Goal: Information Seeking & Learning: Learn about a topic

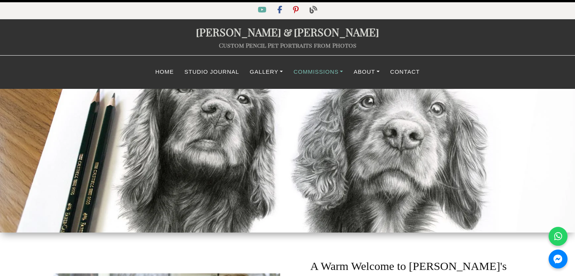
click at [307, 73] on link "Commissions" at bounding box center [318, 72] width 60 height 15
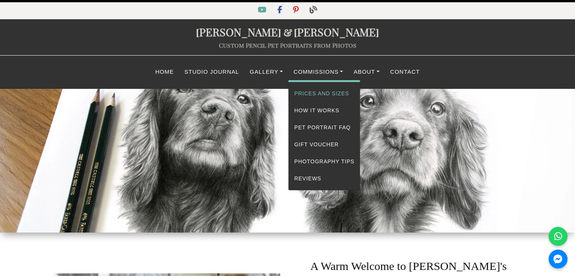
click at [326, 94] on link "Prices and Sizes" at bounding box center [323, 93] width 71 height 17
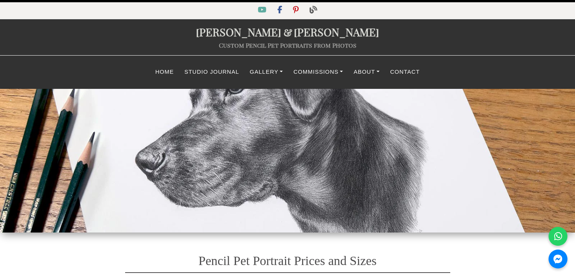
select select "GBP"
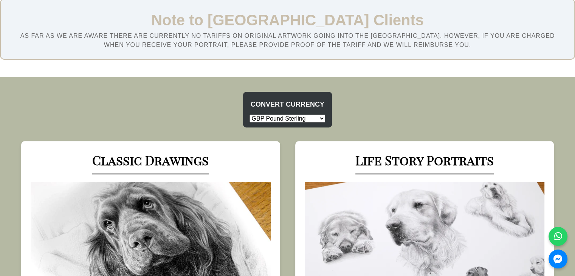
scroll to position [340, 0]
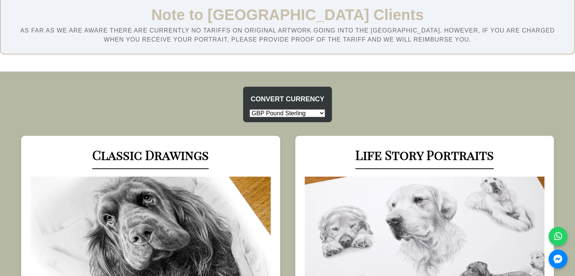
drag, startPoint x: 113, startPoint y: 29, endPoint x: 256, endPoint y: 32, distance: 142.9
click at [256, 32] on span "As far as we are aware there are currently no tariffs on original artwork going…" at bounding box center [287, 34] width 534 height 15
click at [287, 115] on select "USD US Dollar EUR Euro GBP Pound Sterling AUD Australian Dollar CAD Canadian Do…" at bounding box center [287, 113] width 76 height 8
select select "EUR"
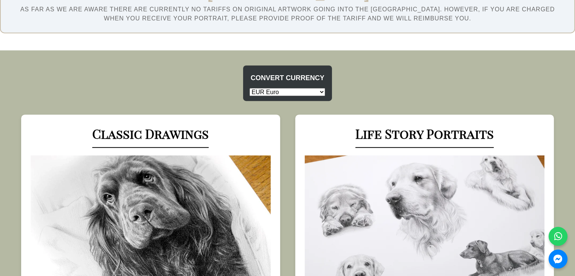
scroll to position [378, 0]
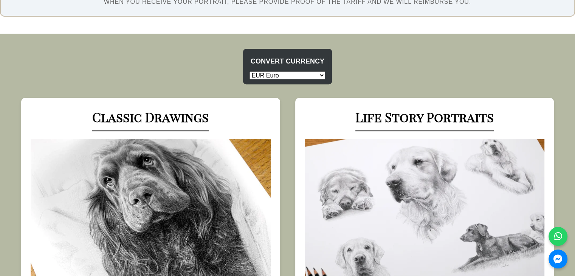
click at [290, 128] on div "Classic Drawings Classic Pencil Portrait Example Paper Size Prices 8 x 6" (A5 a…" at bounding box center [287, 275] width 575 height 355
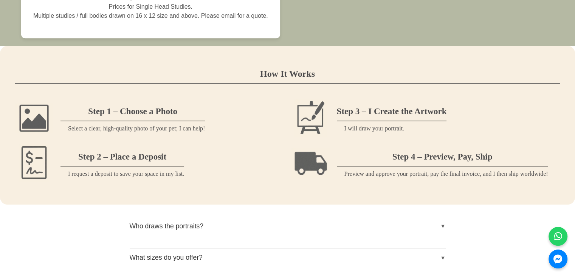
scroll to position [831, 0]
